Goal: Task Accomplishment & Management: Complete application form

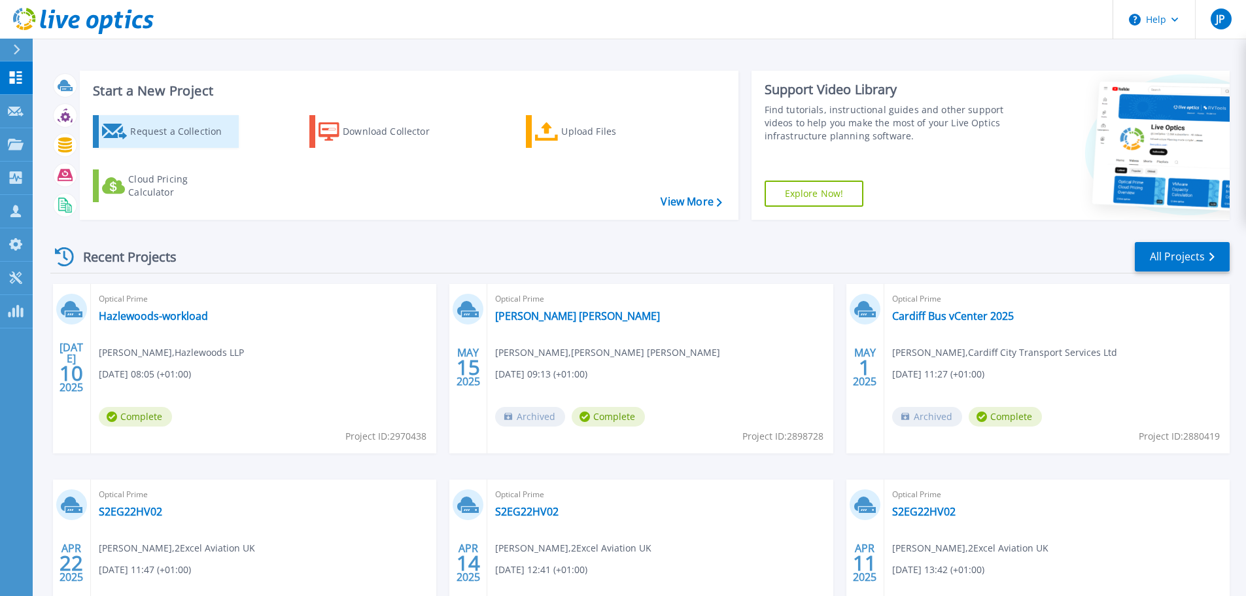
click at [169, 127] on div "Request a Collection" at bounding box center [182, 131] width 105 height 26
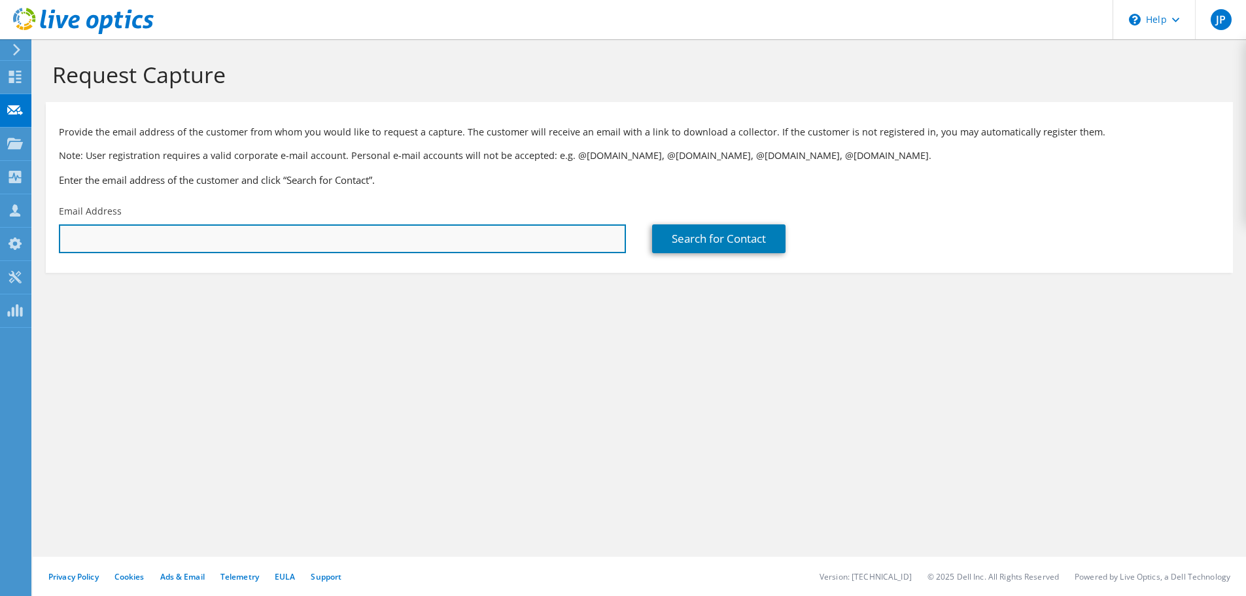
click at [230, 245] on input "text" at bounding box center [342, 238] width 567 height 29
type input "Moeen.Abbasi@rimes.com"
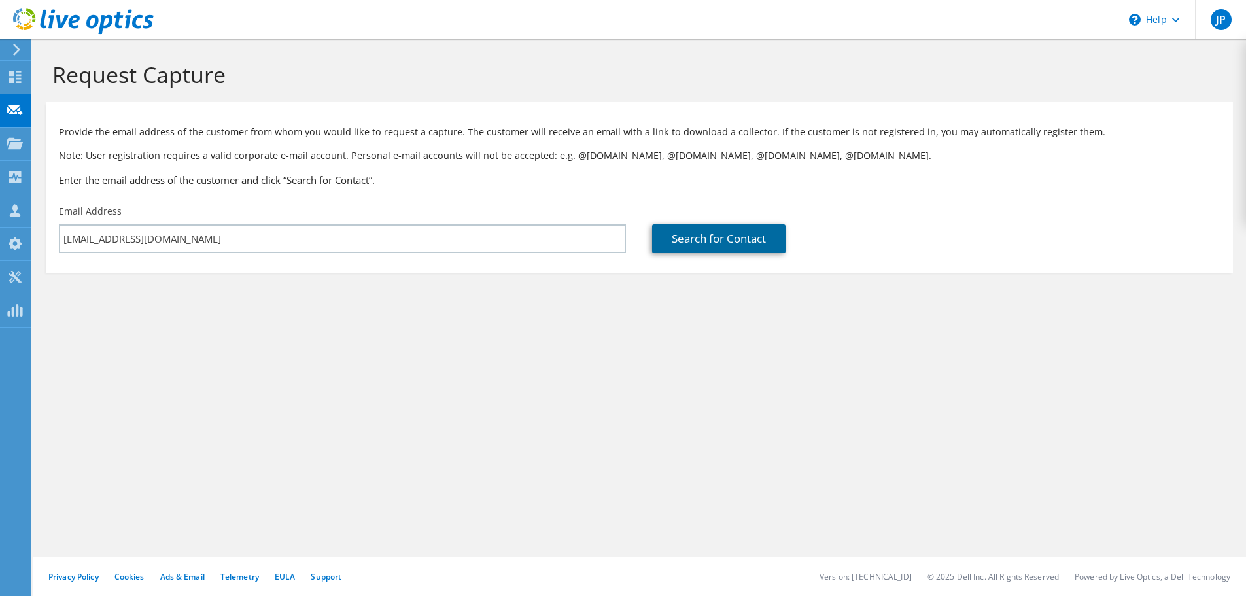
click at [738, 243] on link "Search for Contact" at bounding box center [718, 238] width 133 height 29
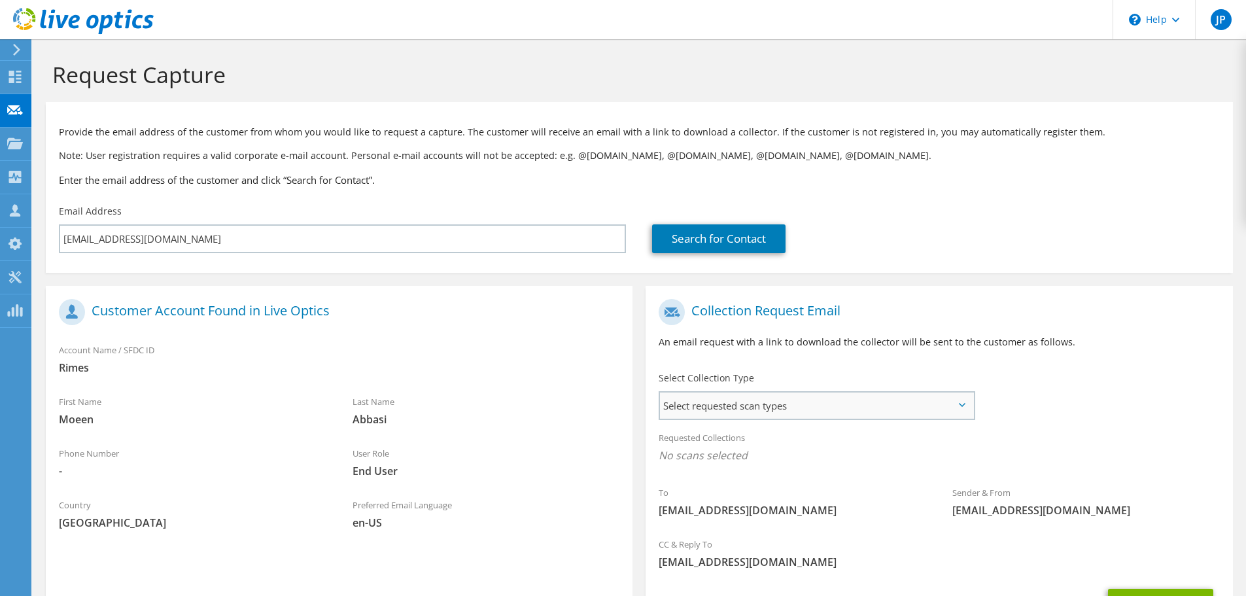
click at [718, 411] on span "Select requested scan types" at bounding box center [816, 405] width 313 height 26
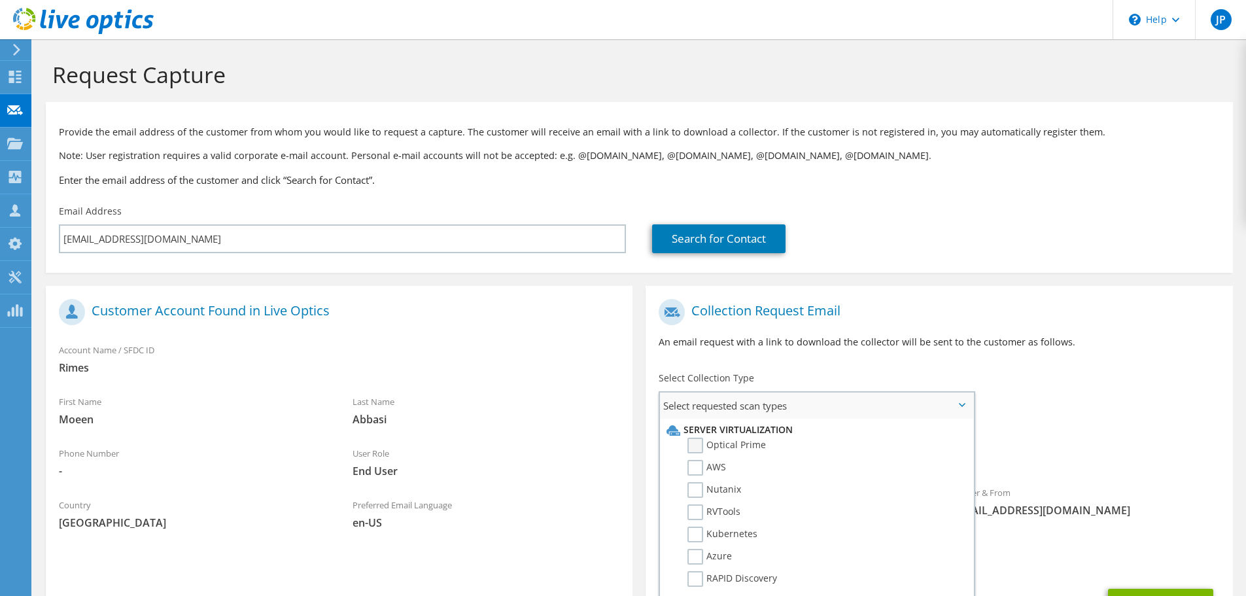
click at [697, 444] on label "Optical Prime" at bounding box center [726, 446] width 78 height 16
click at [0, 0] on input "Optical Prime" at bounding box center [0, 0] width 0 height 0
click at [1113, 398] on div "To Moeen.Abbasi@rimes.com Sender & From liveoptics@liveoptics.com" at bounding box center [939, 413] width 587 height 242
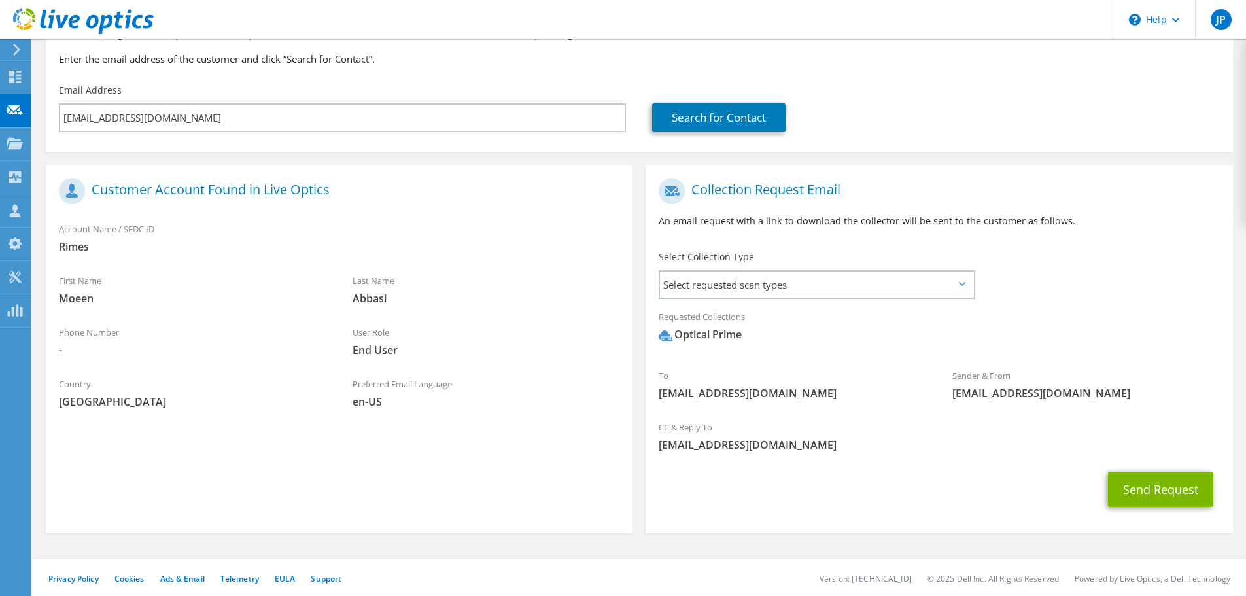
scroll to position [124, 0]
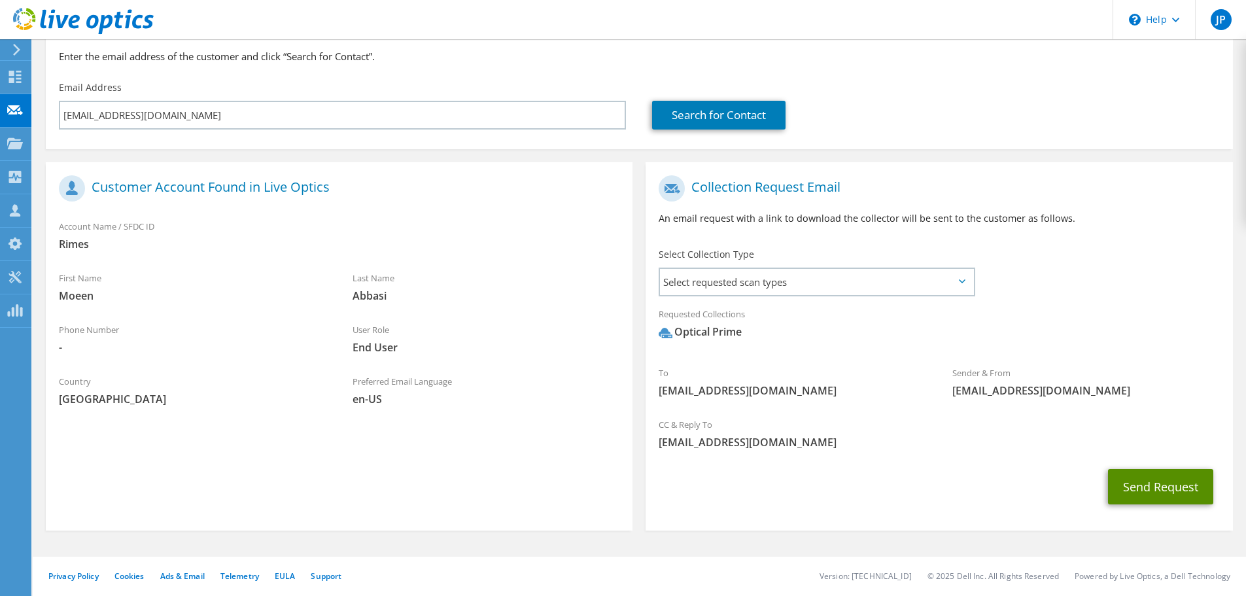
click at [1158, 492] on button "Send Request" at bounding box center [1160, 486] width 105 height 35
